Goal: Information Seeking & Learning: Learn about a topic

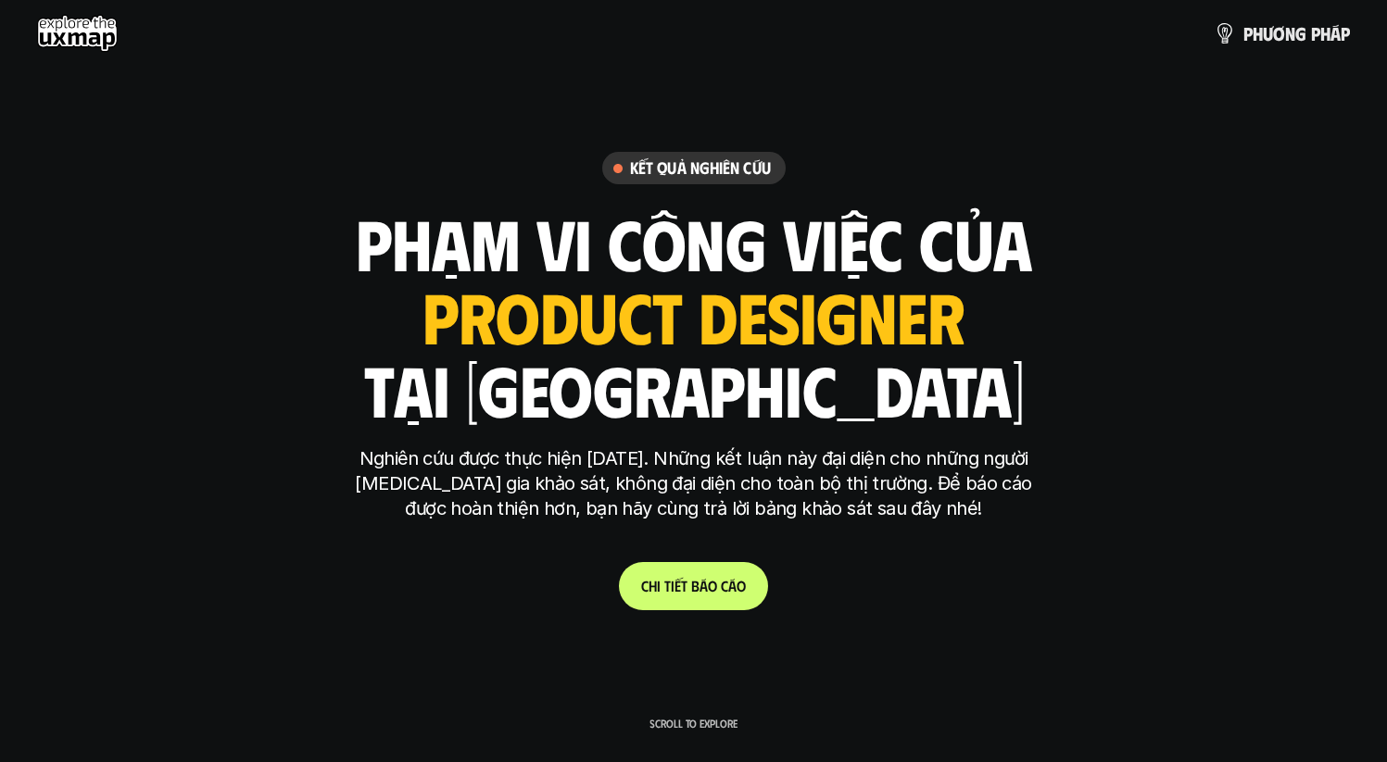
click at [697, 575] on link "C h i t i ế t b á o c á o" at bounding box center [693, 586] width 149 height 48
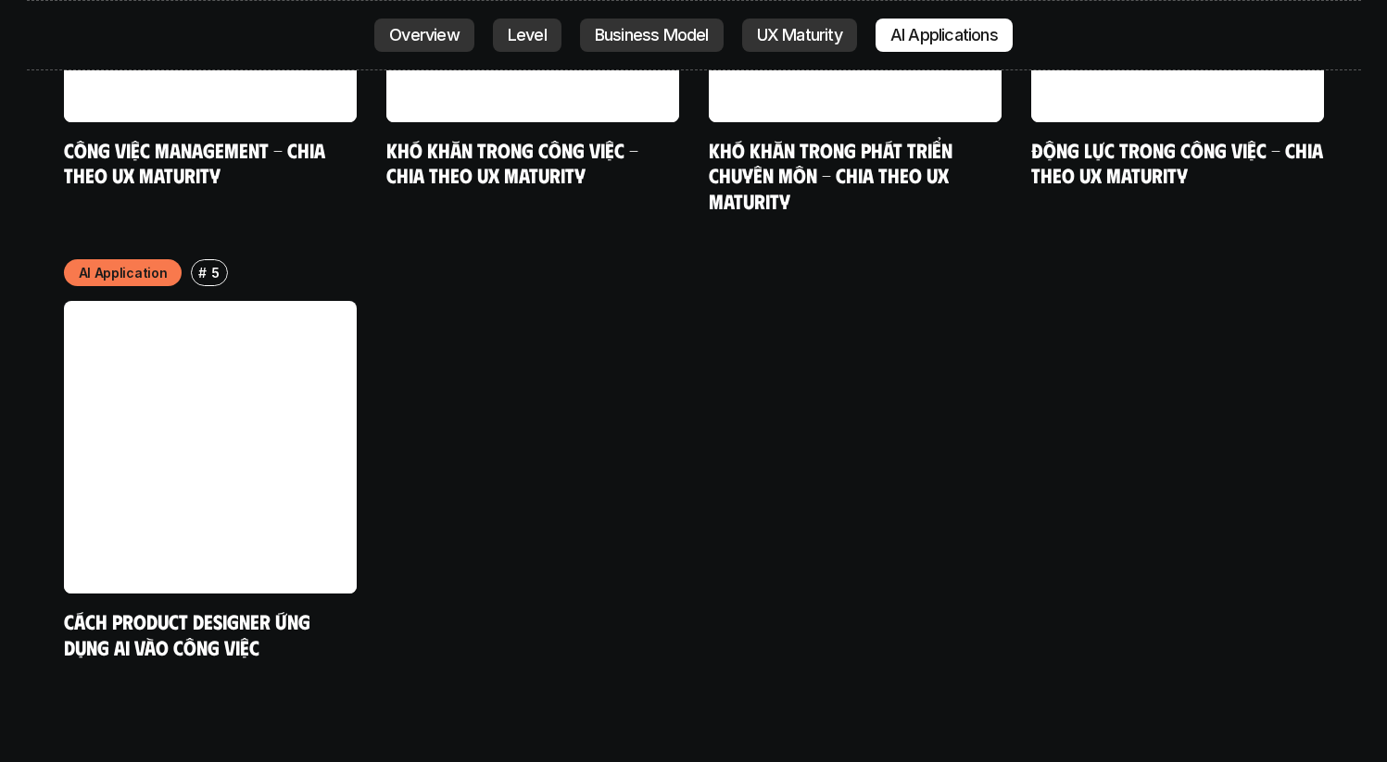
scroll to position [9612, 0]
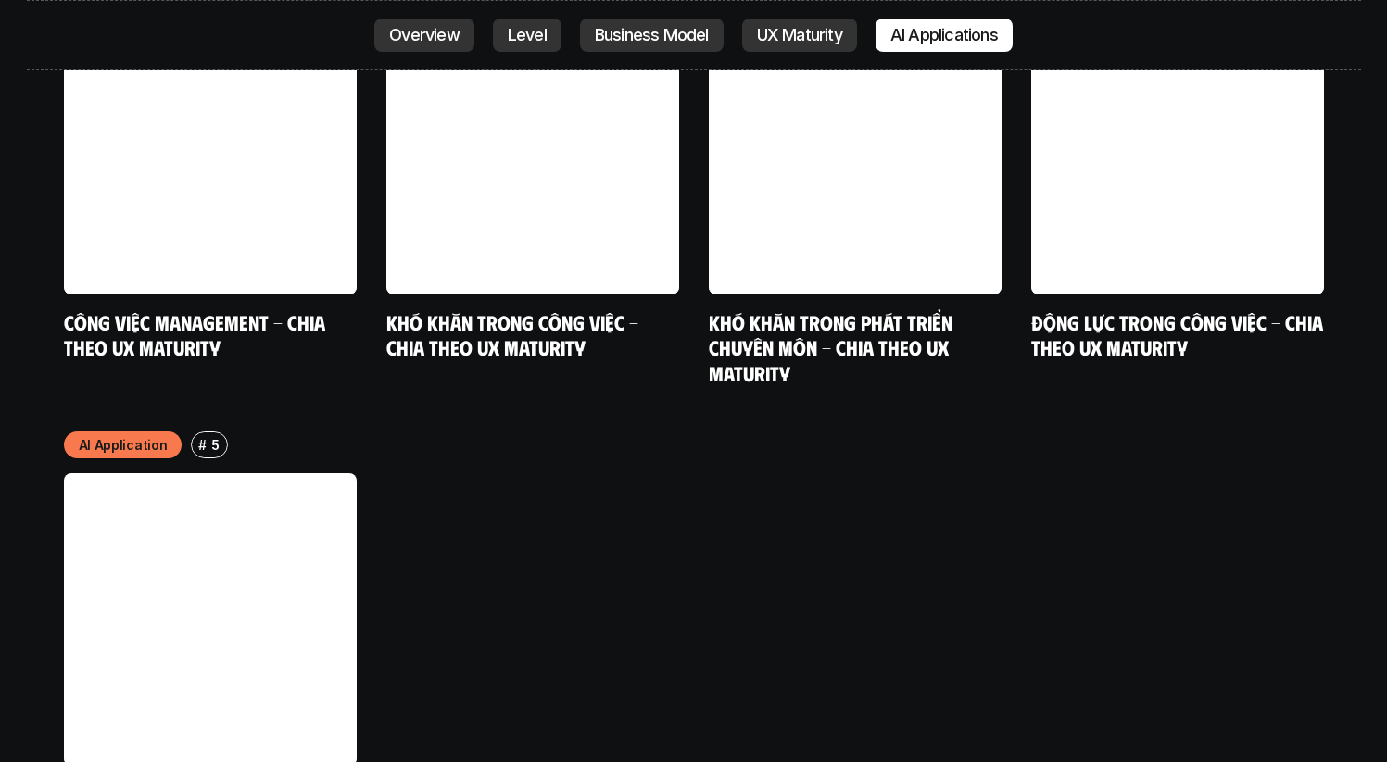
click at [151, 576] on link at bounding box center [210, 619] width 293 height 293
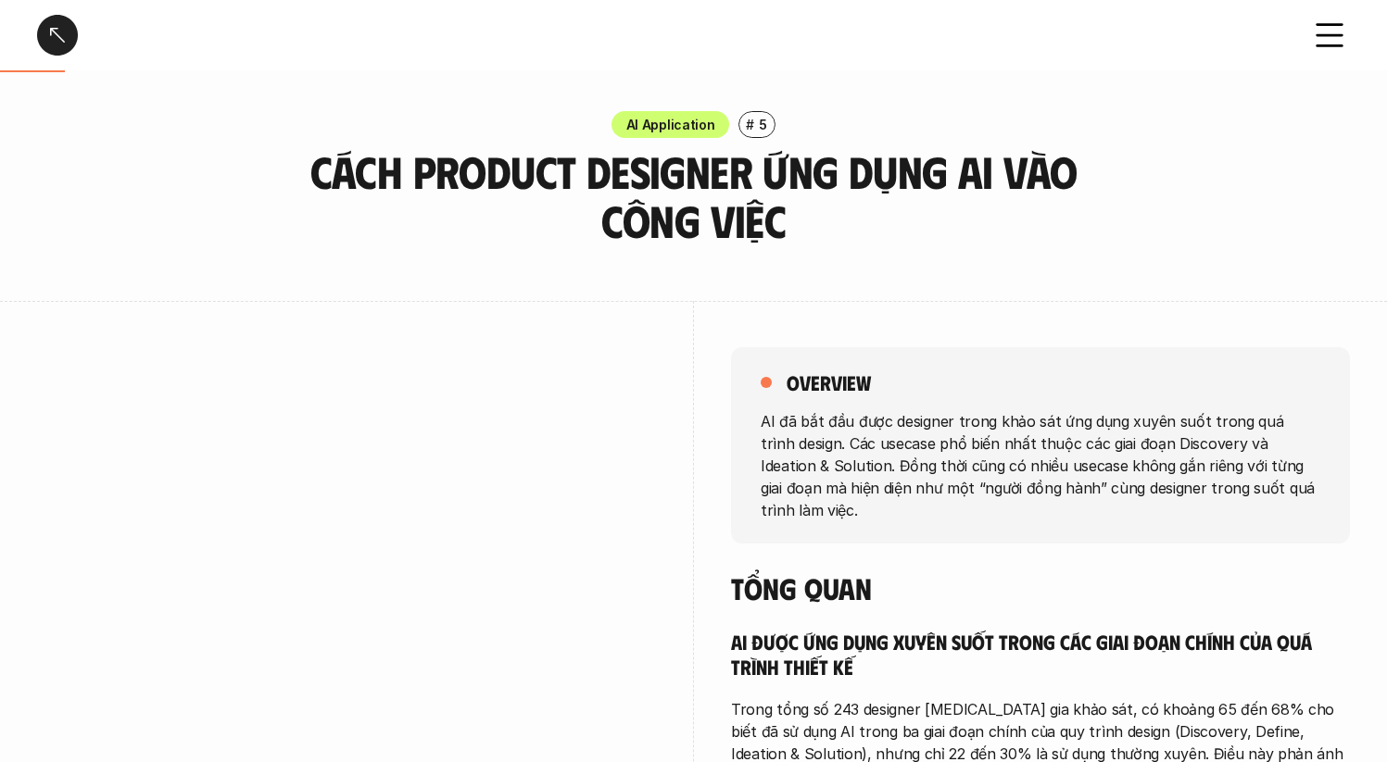
scroll to position [4950, 0]
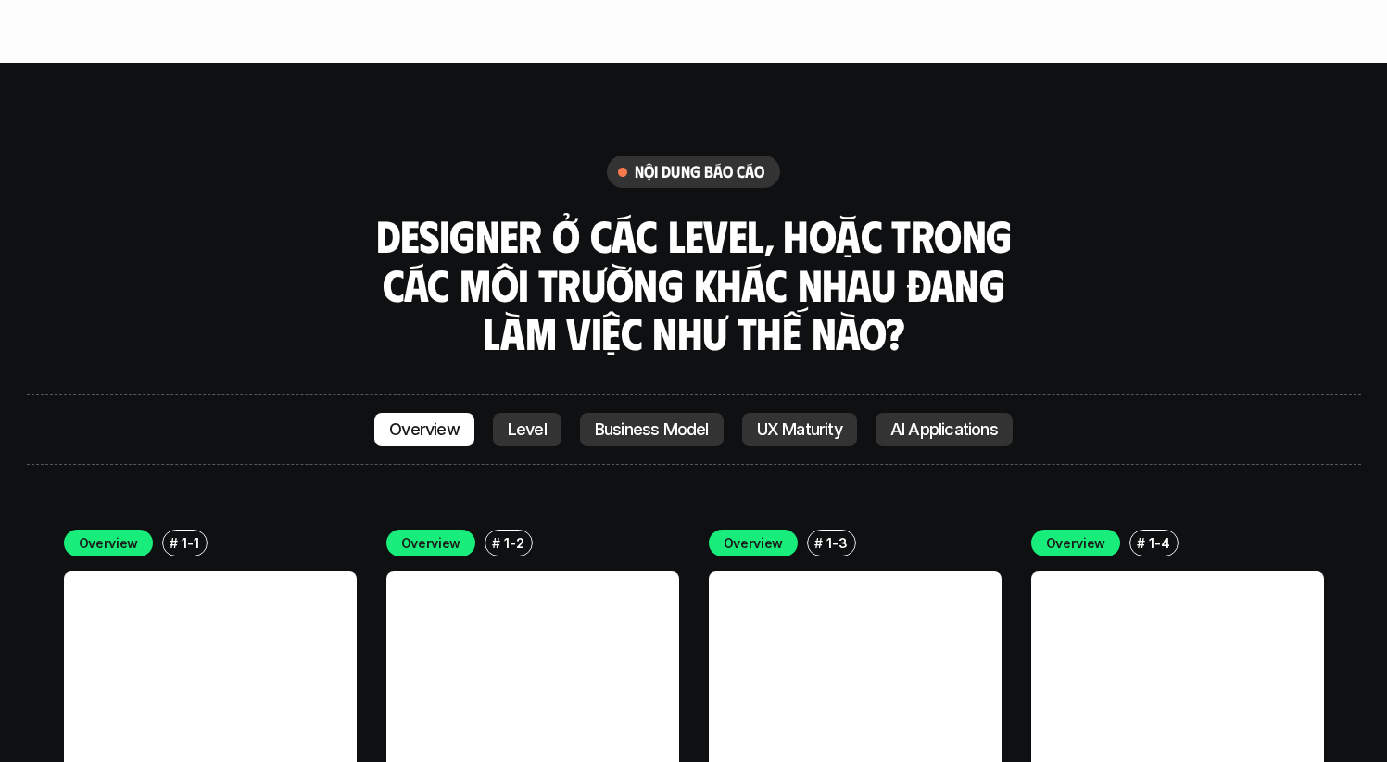
click at [788, 413] on link "UX Maturity" at bounding box center [799, 429] width 115 height 33
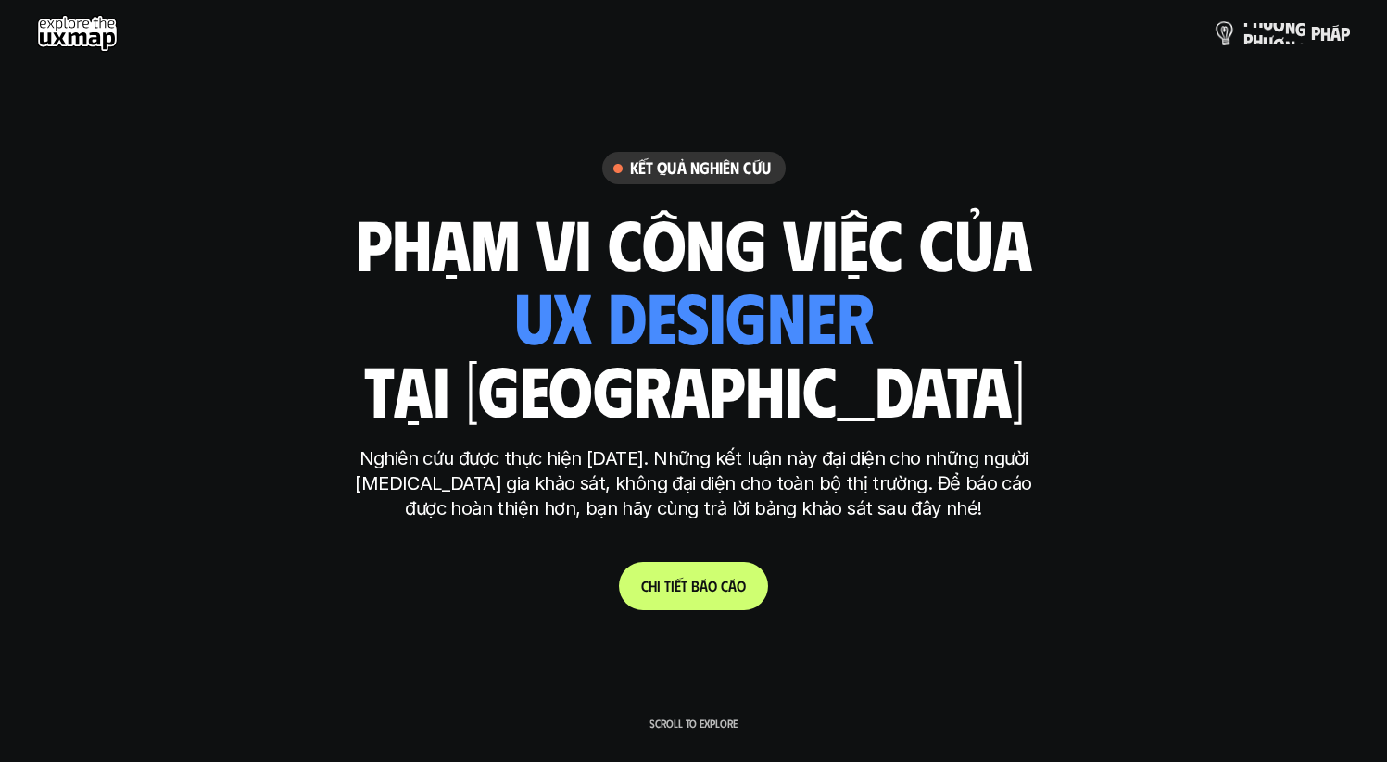
click at [1285, 24] on span "n" at bounding box center [1290, 27] width 10 height 20
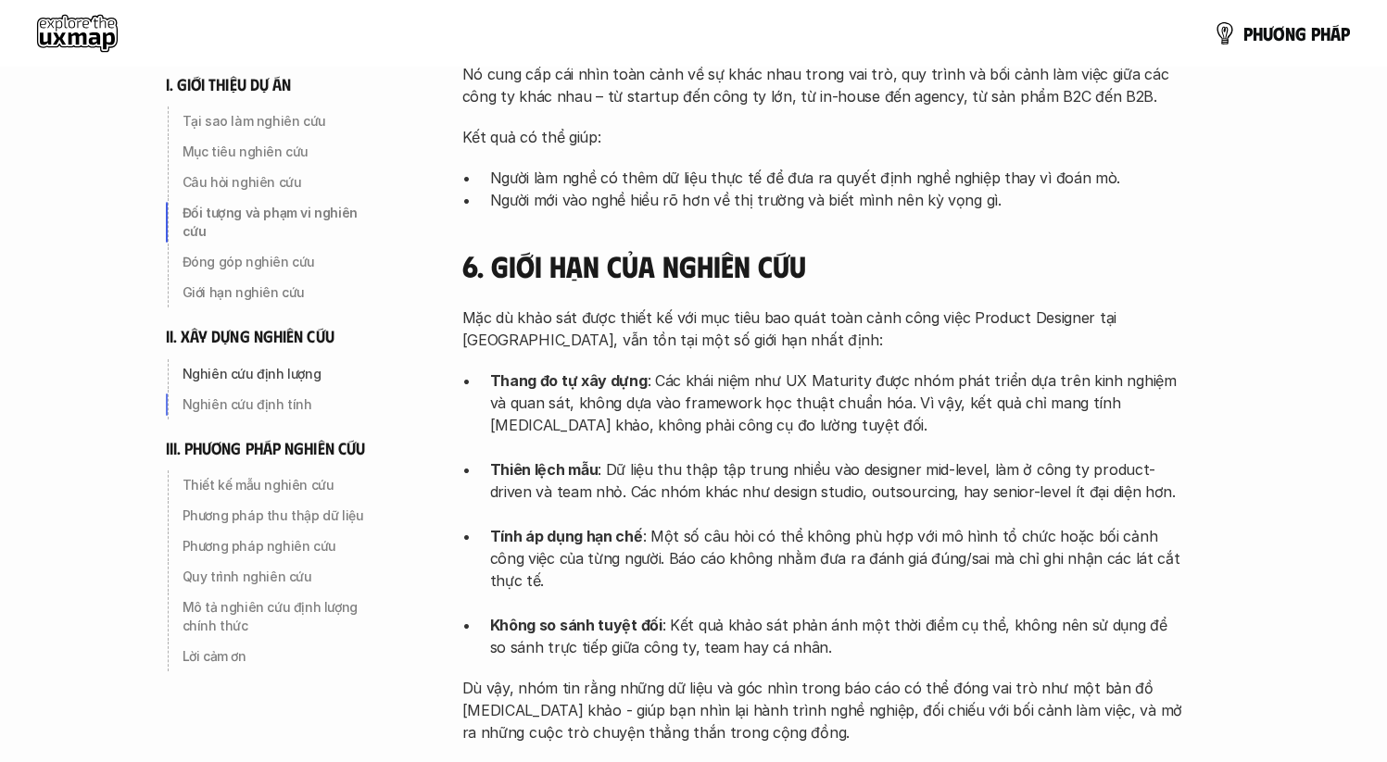
scroll to position [940, 0]
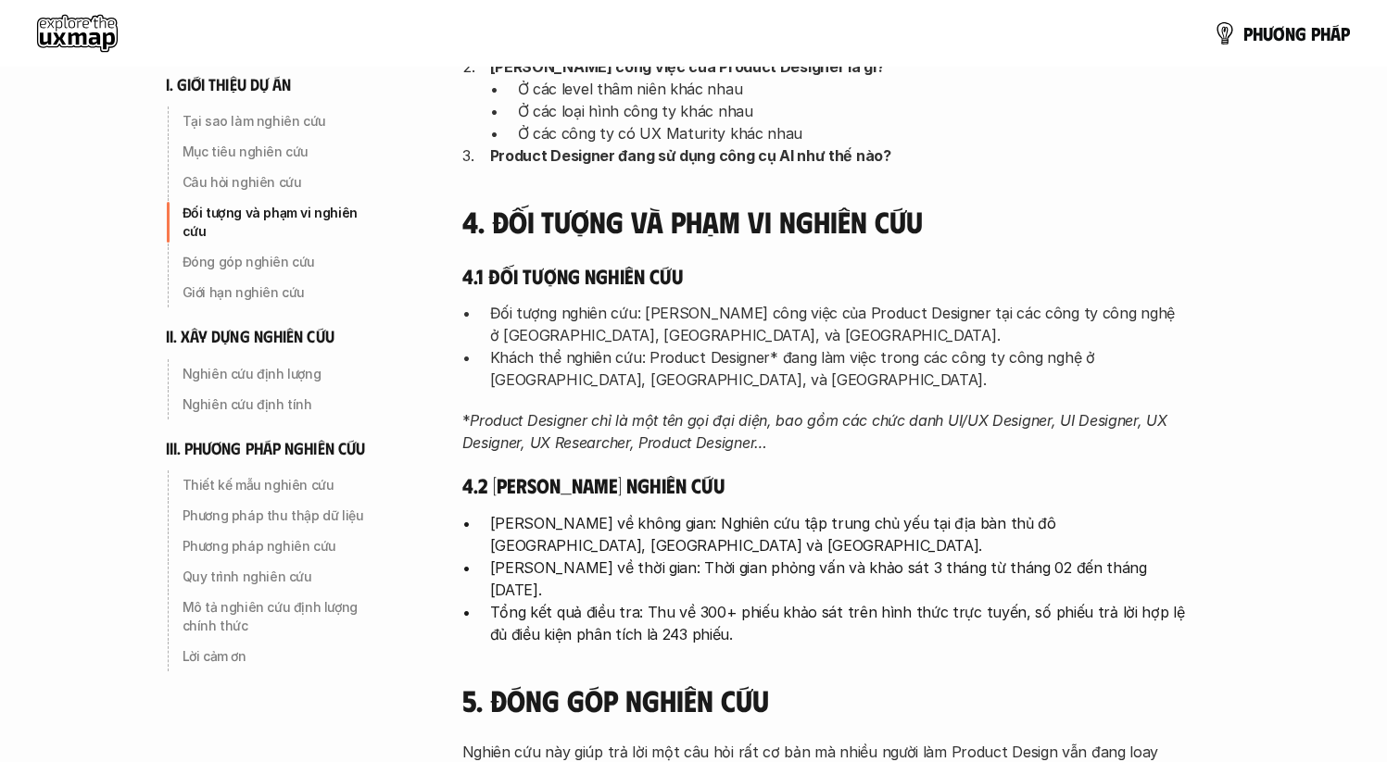
click at [73, 24] on use at bounding box center [77, 33] width 81 height 37
